Goal: Task Accomplishment & Management: Manage account settings

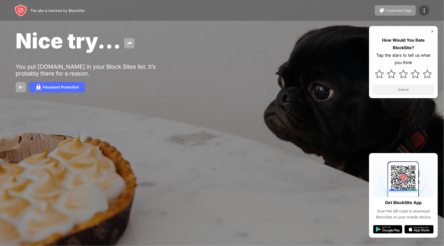
click at [427, 8] on img at bounding box center [425, 10] width 6 height 6
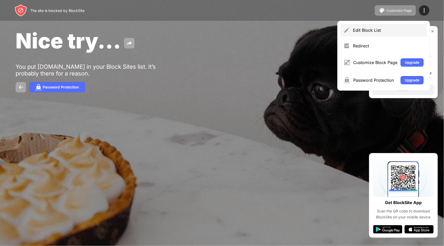
click at [372, 28] on div "Edit Block List" at bounding box center [388, 30] width 71 height 5
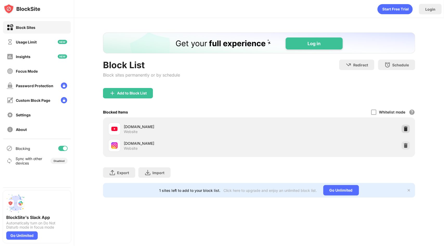
click at [407, 130] on img at bounding box center [406, 128] width 5 height 5
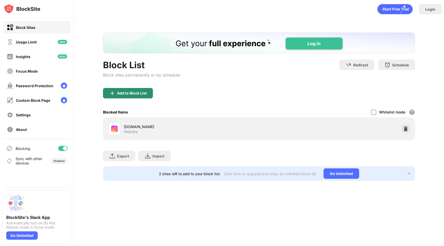
click at [132, 93] on div "Add to Block List" at bounding box center [132, 93] width 30 height 4
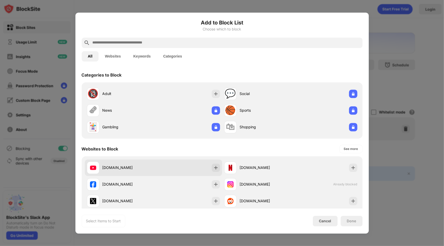
click at [161, 164] on div "[DOMAIN_NAME]" at bounding box center [153, 167] width 137 height 17
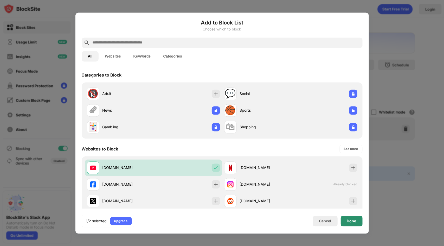
click at [360, 218] on div "Done" at bounding box center [352, 221] width 22 height 10
